Goal: Find specific page/section: Find specific page/section

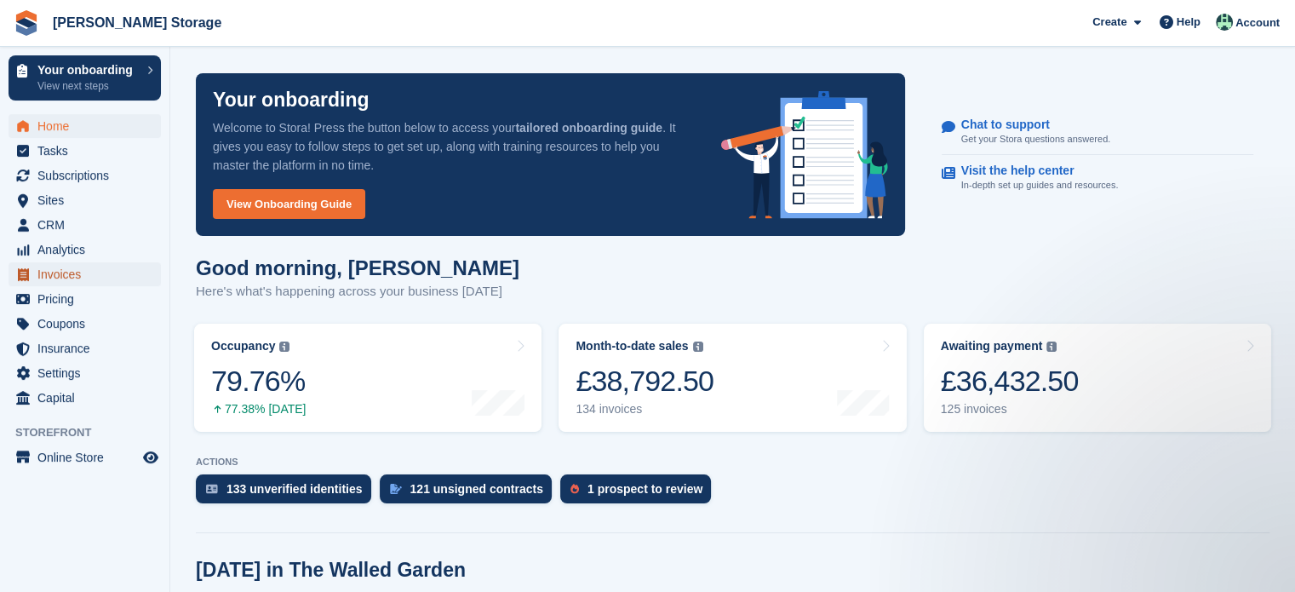
click at [65, 272] on span "Invoices" at bounding box center [88, 274] width 102 height 24
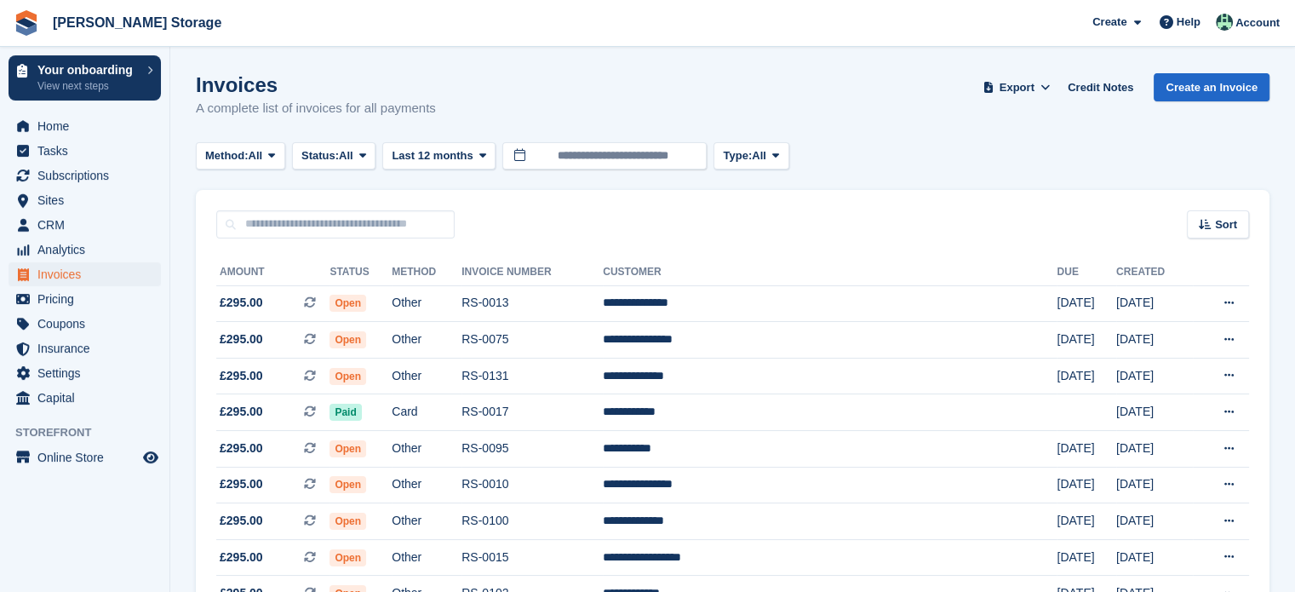
click at [392, 268] on th "Status" at bounding box center [361, 272] width 62 height 27
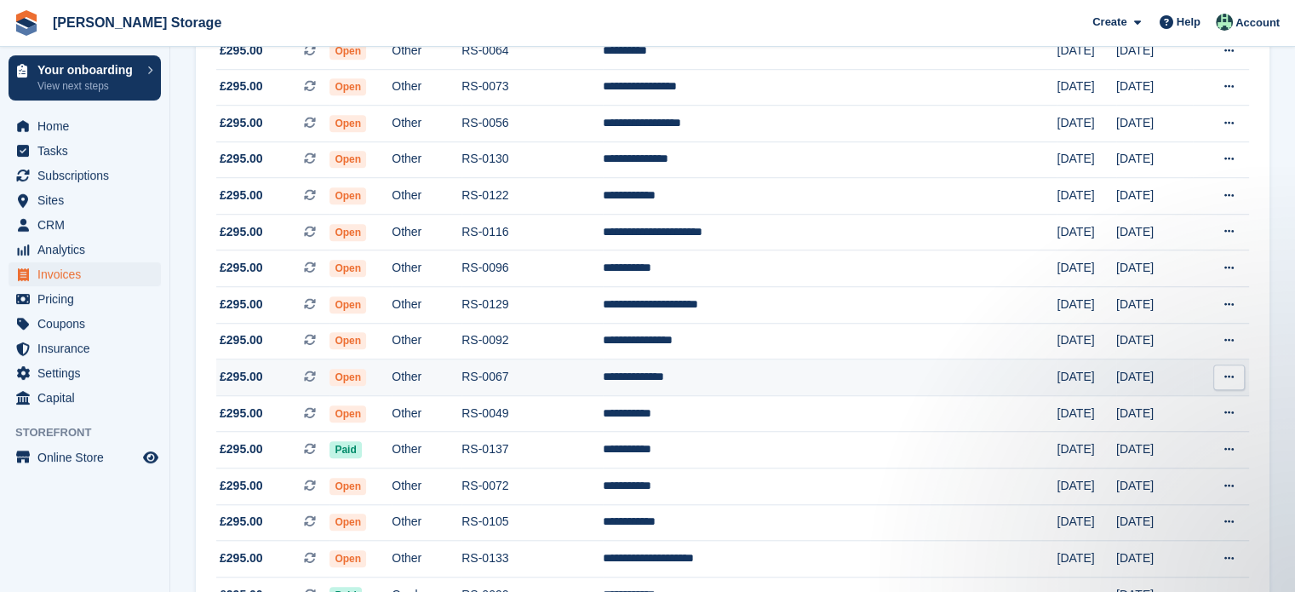
scroll to position [1600, 0]
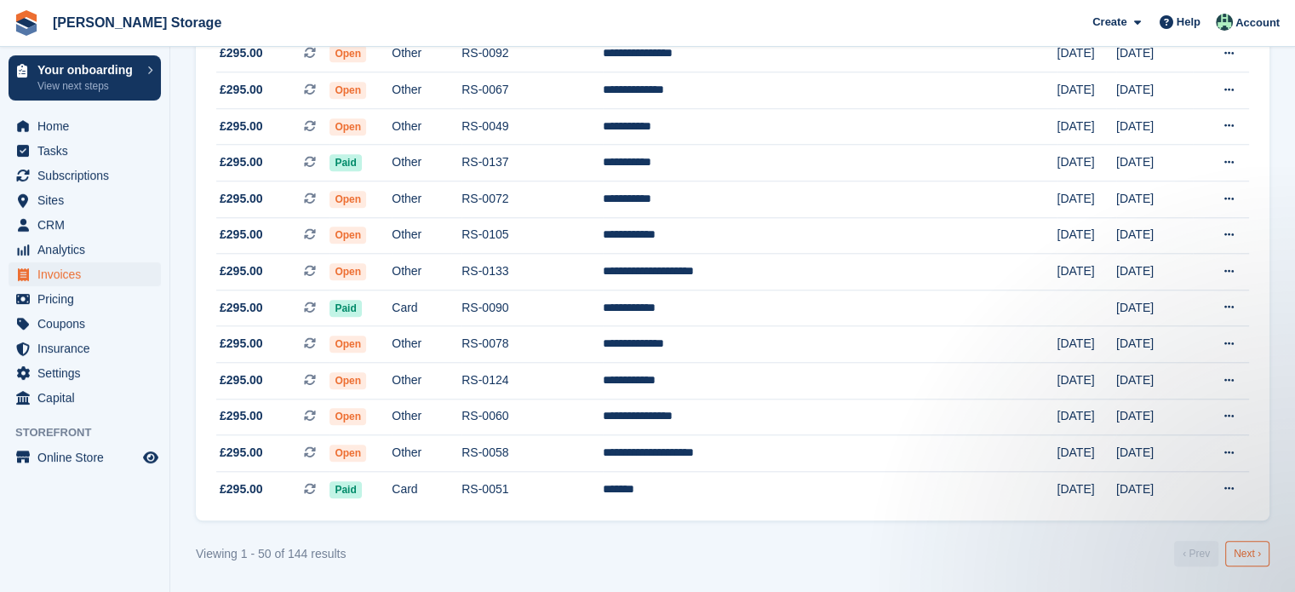
click at [1240, 553] on link "Next ›" at bounding box center [1247, 554] width 44 height 26
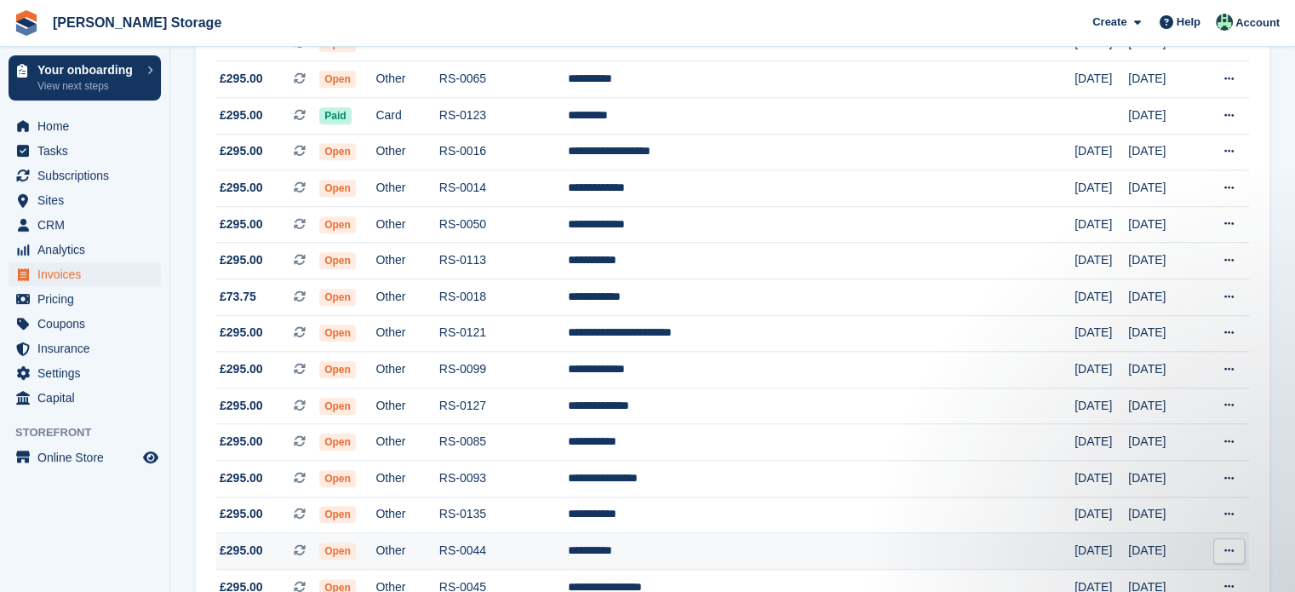
scroll to position [1600, 0]
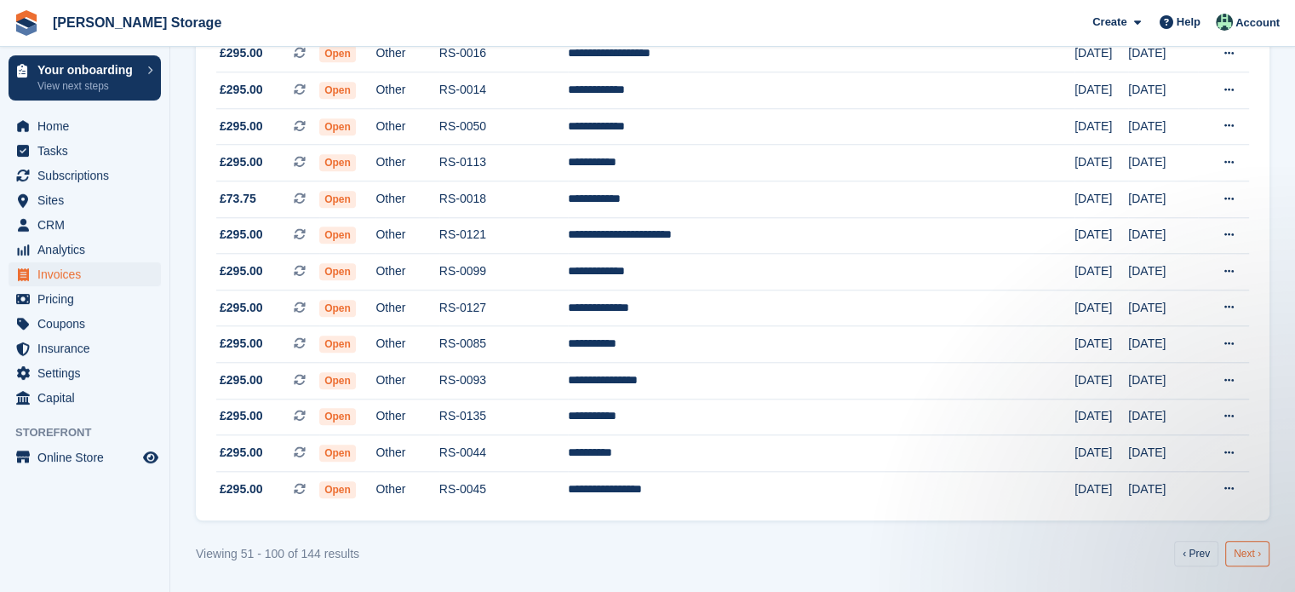
click at [1235, 554] on link "Next ›" at bounding box center [1247, 554] width 44 height 26
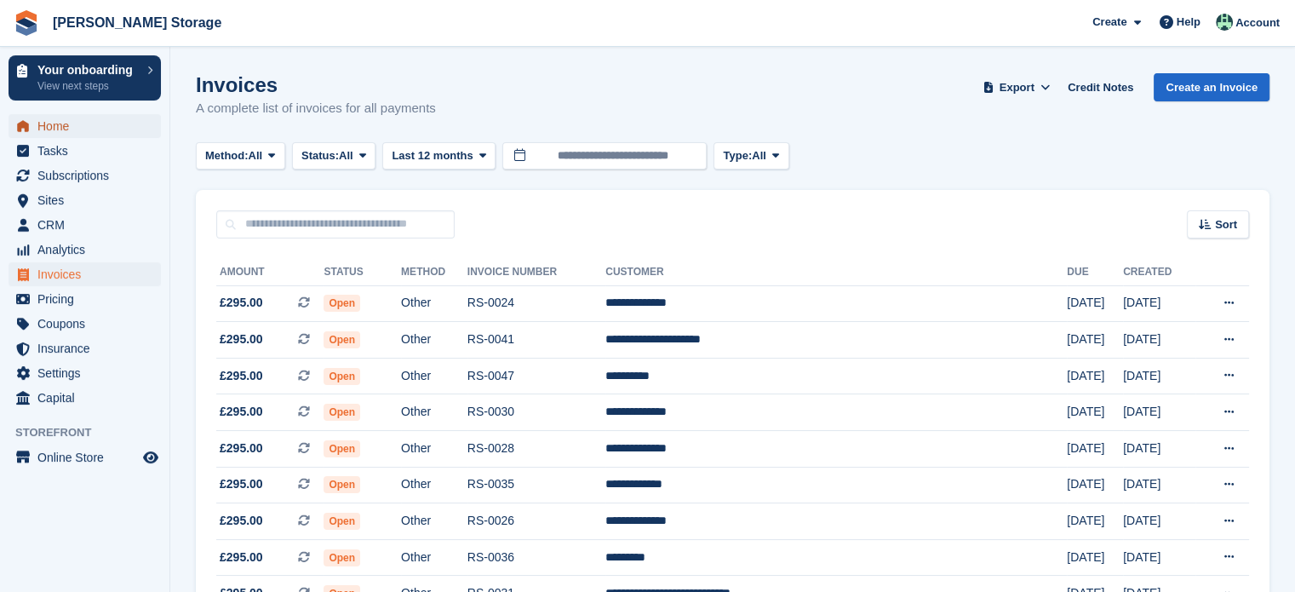
click at [74, 125] on span "Home" at bounding box center [88, 126] width 102 height 24
